Goal: Task Accomplishment & Management: Manage account settings

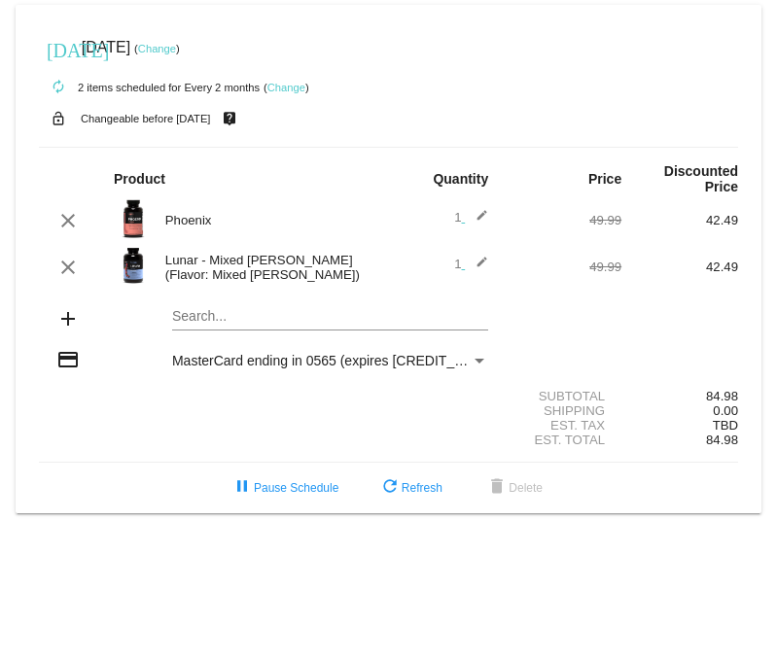
click at [479, 262] on mat-icon "edit" at bounding box center [476, 267] width 23 height 23
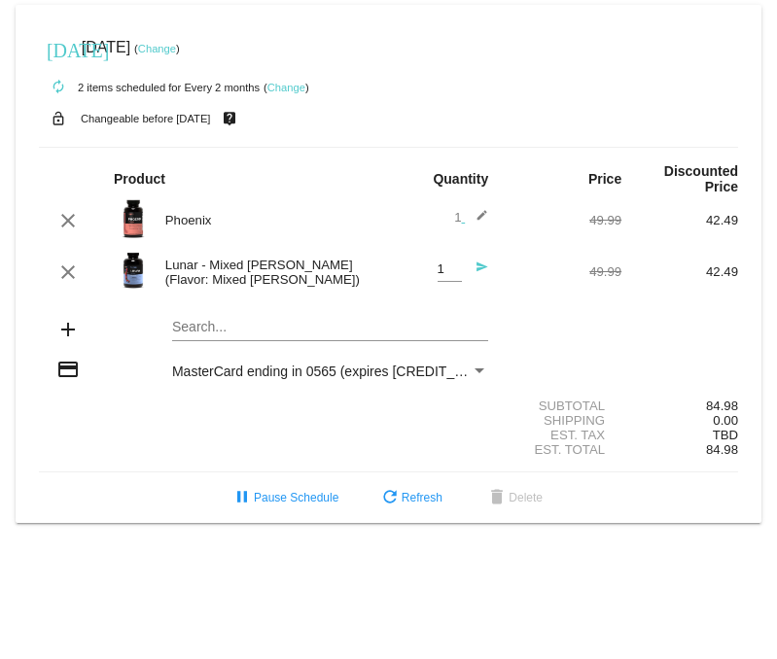
click at [528, 244] on mat-card-content "Product Quantity Price Discounted Price clear [GEOGRAPHIC_DATA] 1 edit 49.99 42…" at bounding box center [388, 310] width 699 height 326
click at [294, 88] on link "Change" at bounding box center [286, 88] width 38 height 12
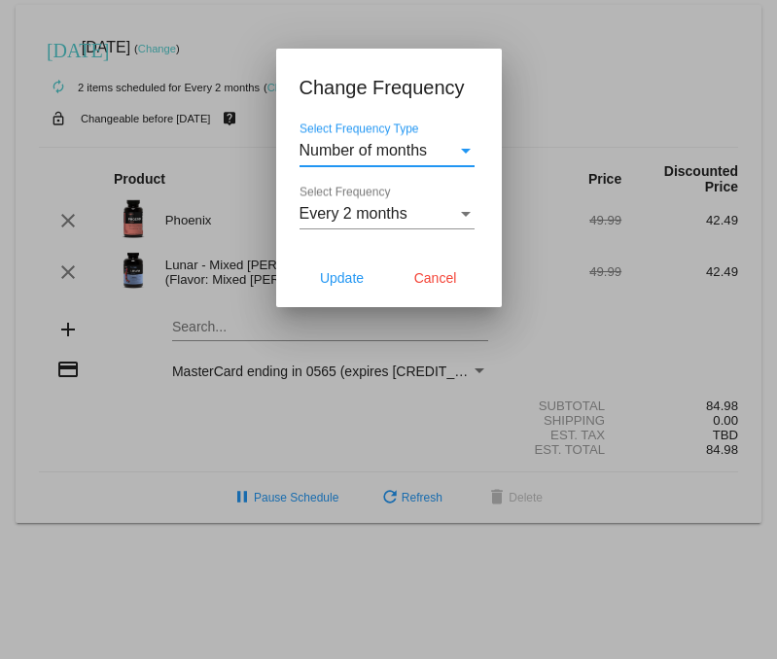
click at [448, 151] on div "Number of months" at bounding box center [377, 150] width 157 height 17
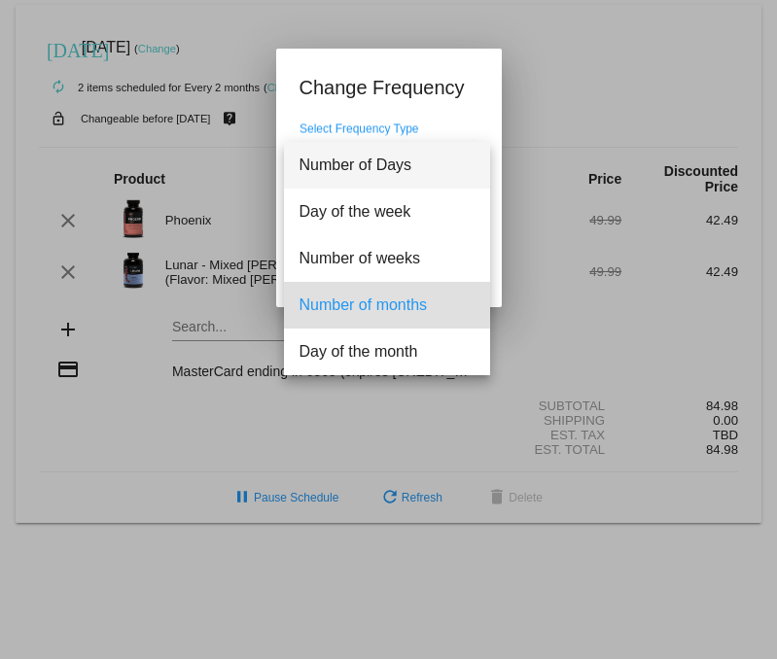
click at [449, 153] on span "Number of Days" at bounding box center [386, 165] width 175 height 47
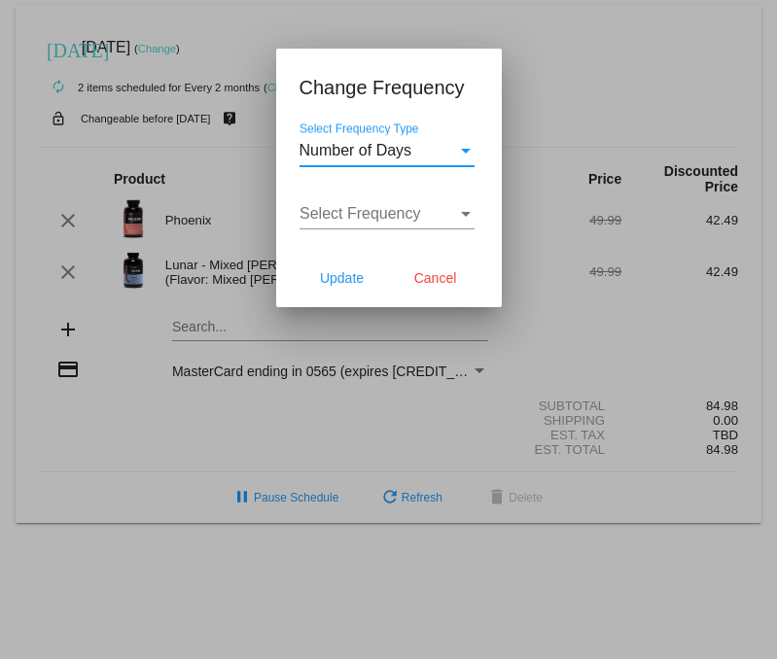
click at [450, 210] on div "Select Frequency" at bounding box center [377, 213] width 157 height 17
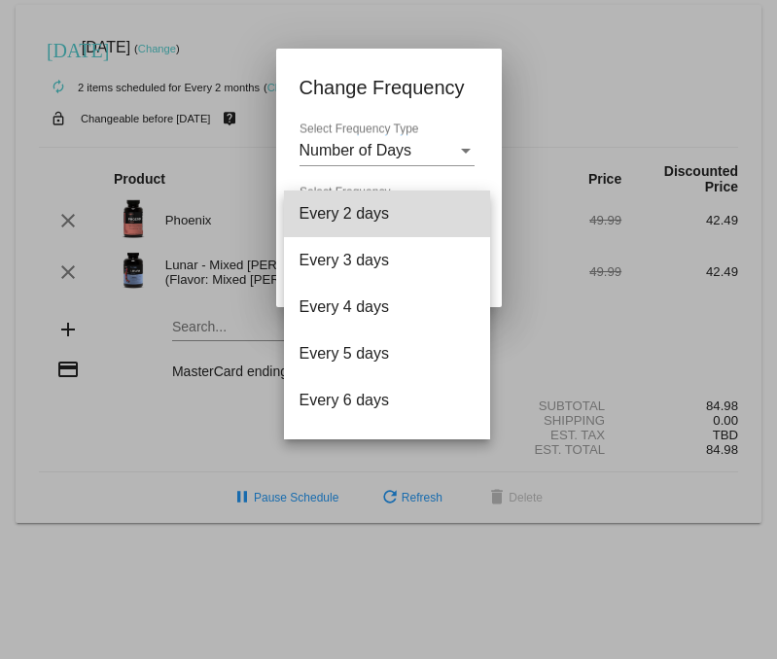
click at [450, 210] on span "Every 2 days" at bounding box center [386, 214] width 175 height 47
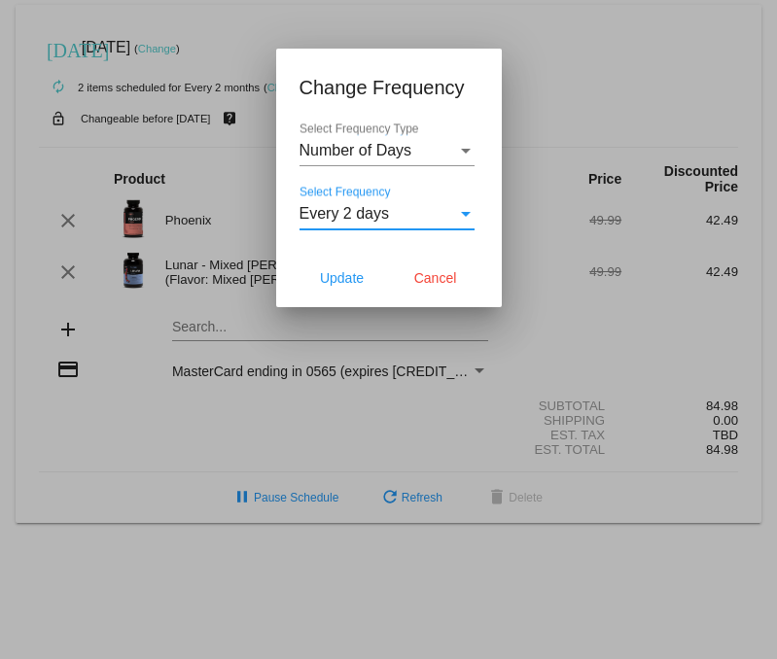
click at [457, 151] on div "Select Frequency Type" at bounding box center [465, 150] width 17 height 17
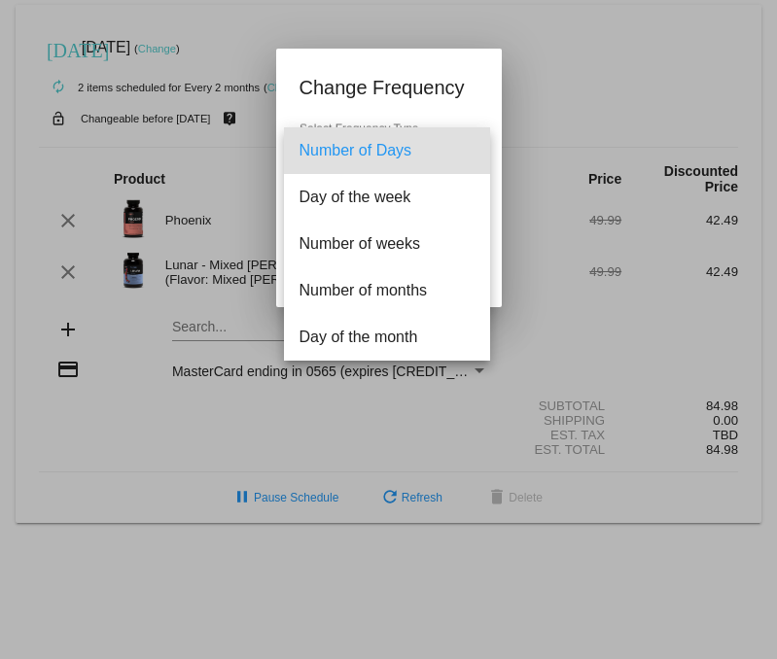
click at [204, 437] on div at bounding box center [388, 329] width 777 height 659
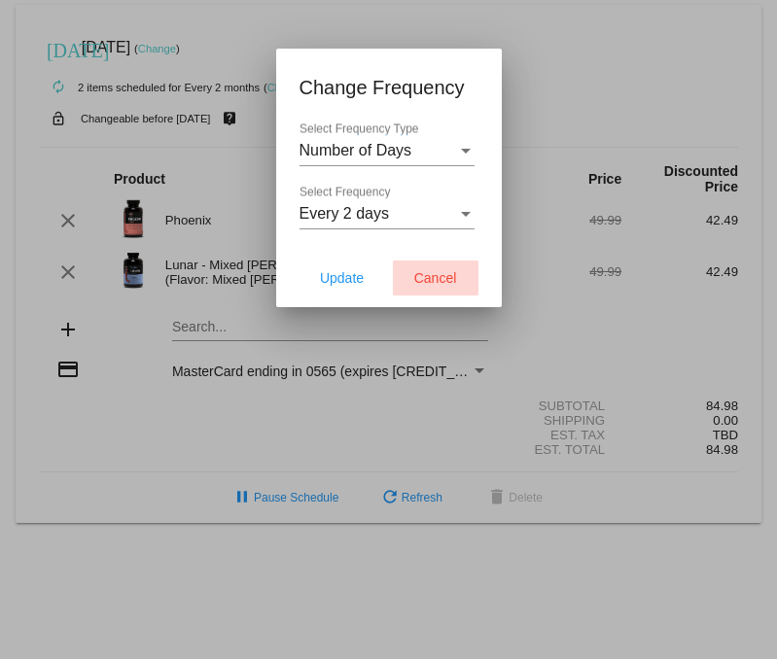
click at [443, 289] on button "Cancel" at bounding box center [436, 277] width 86 height 35
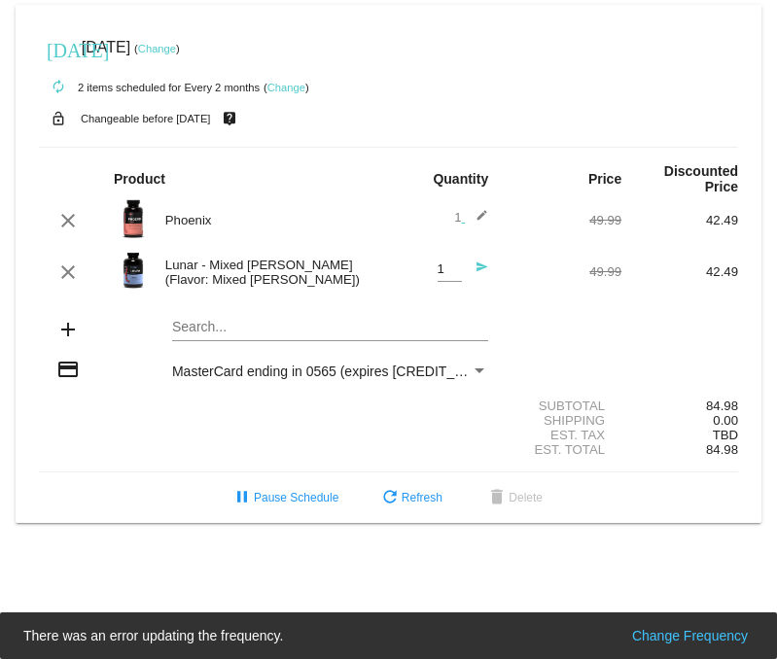
click at [479, 266] on mat-icon "send" at bounding box center [476, 271] width 23 height 23
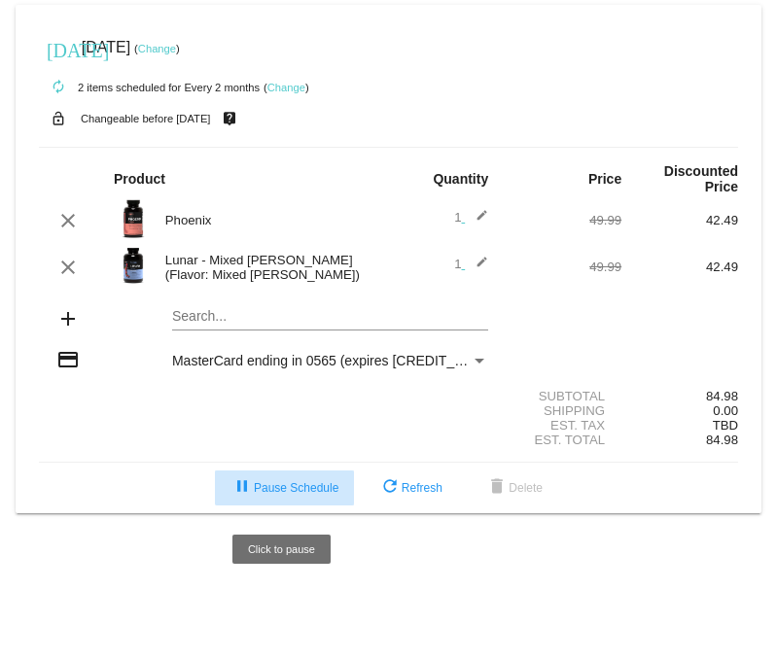
click at [293, 484] on button "pause Pause Schedule" at bounding box center [284, 487] width 139 height 35
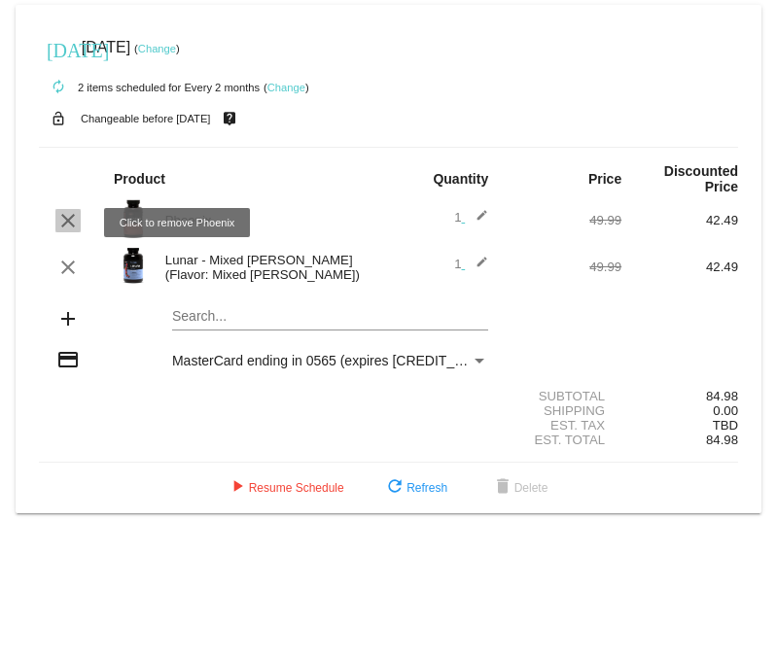
click at [69, 229] on mat-icon "clear" at bounding box center [67, 220] width 23 height 23
